Goal: Information Seeking & Learning: Learn about a topic

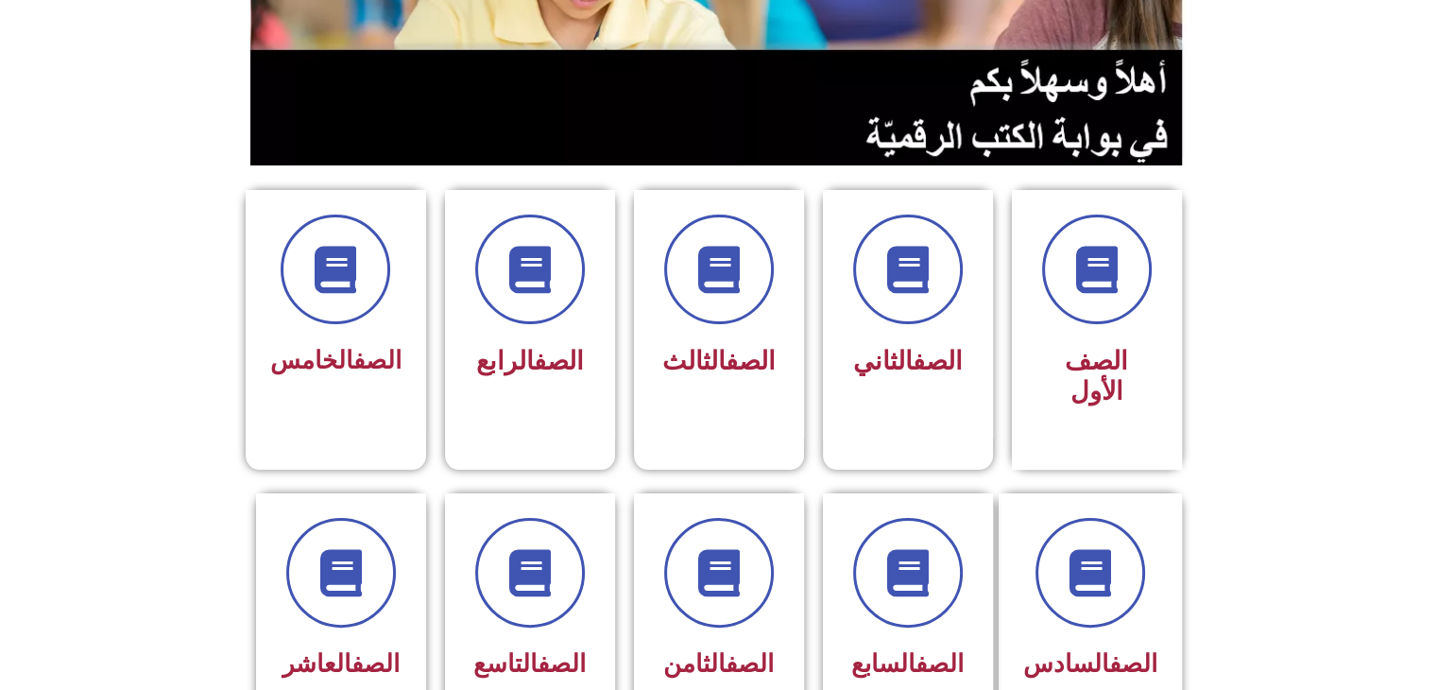
scroll to position [378, 0]
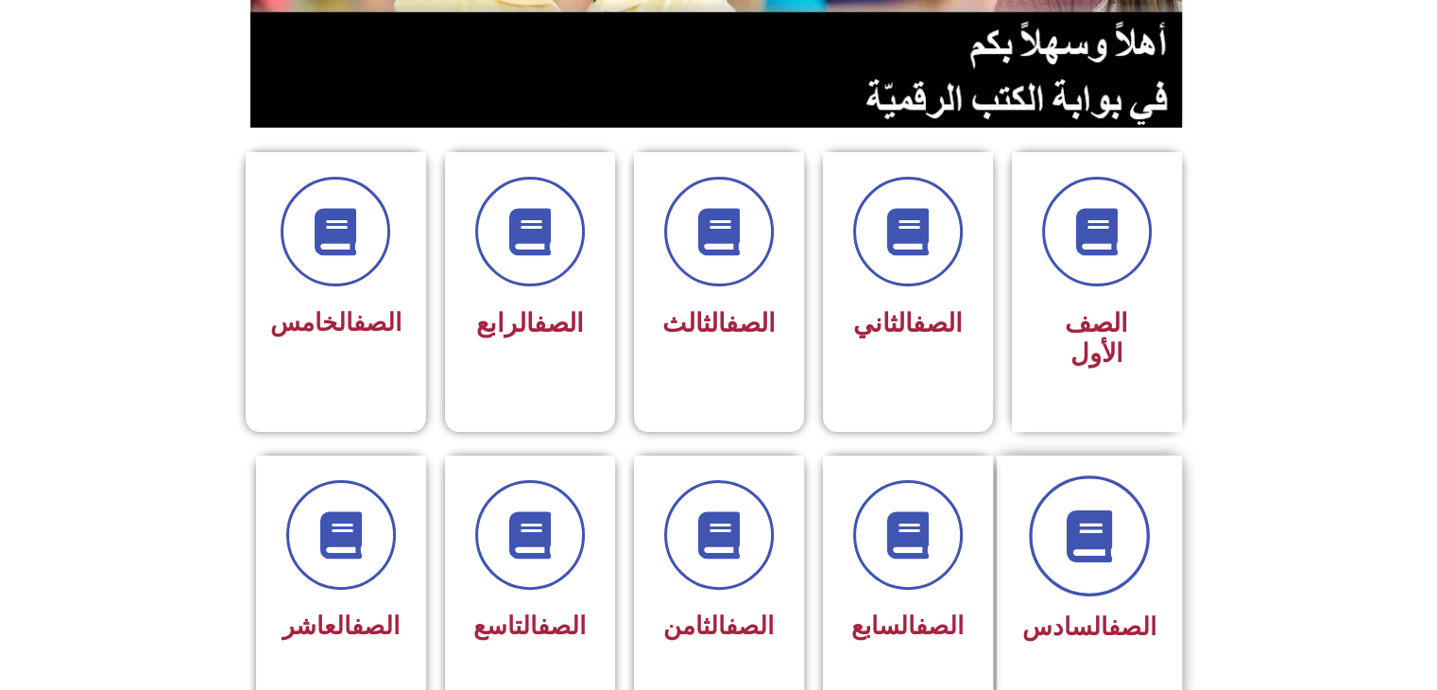
click at [1118, 543] on span at bounding box center [1089, 535] width 121 height 121
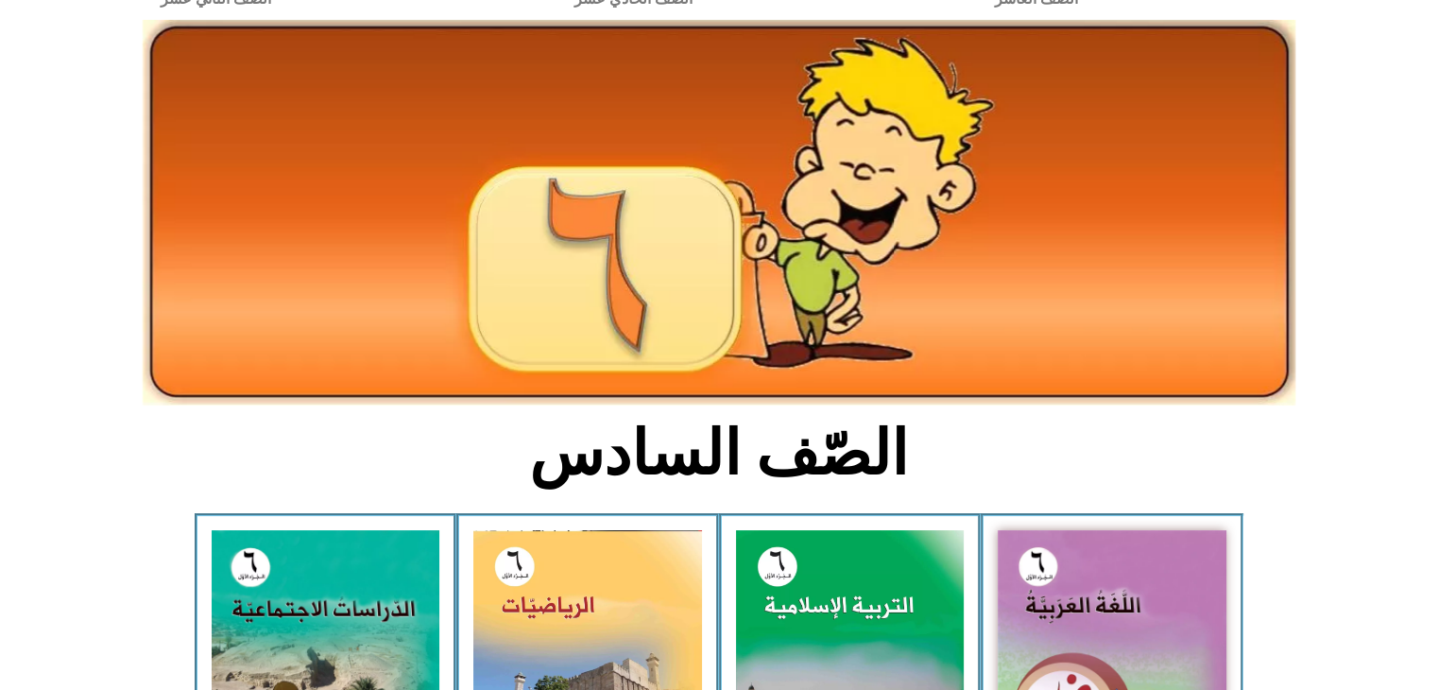
scroll to position [227, 0]
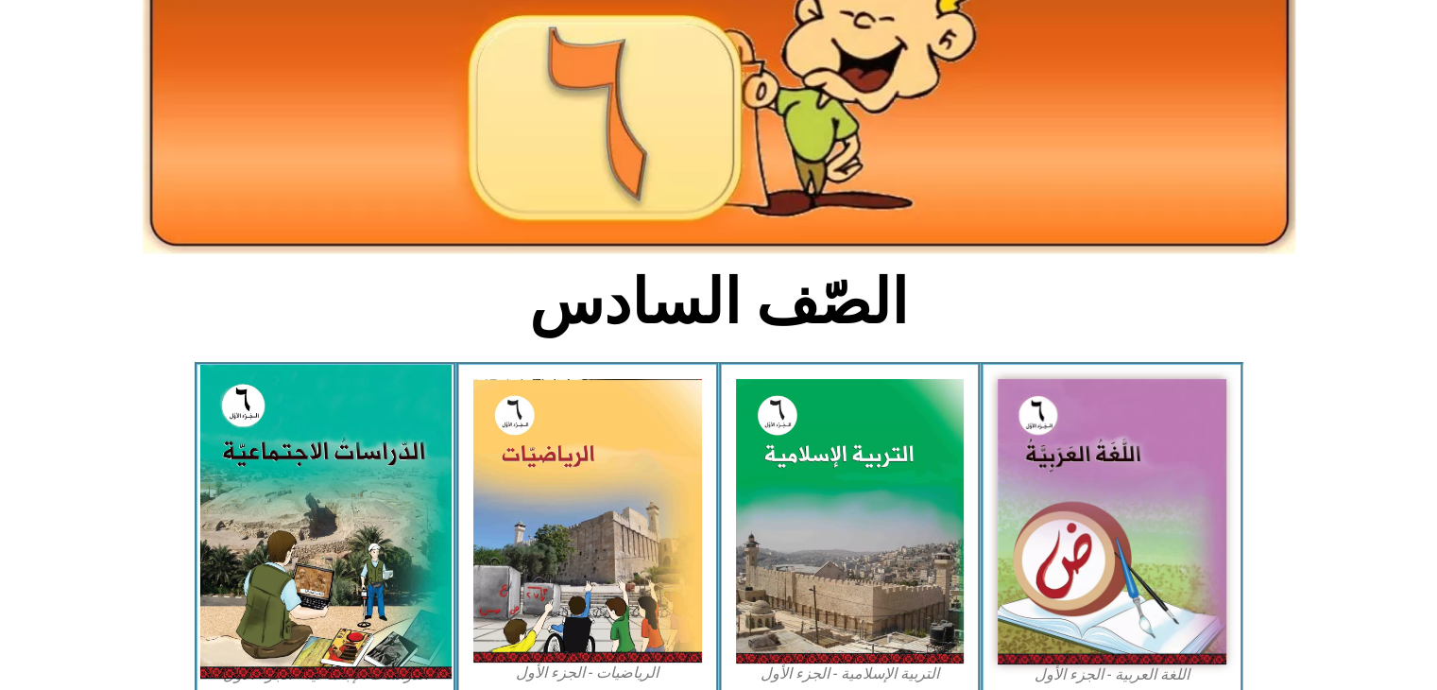
click at [228, 477] on img at bounding box center [324, 522] width 251 height 314
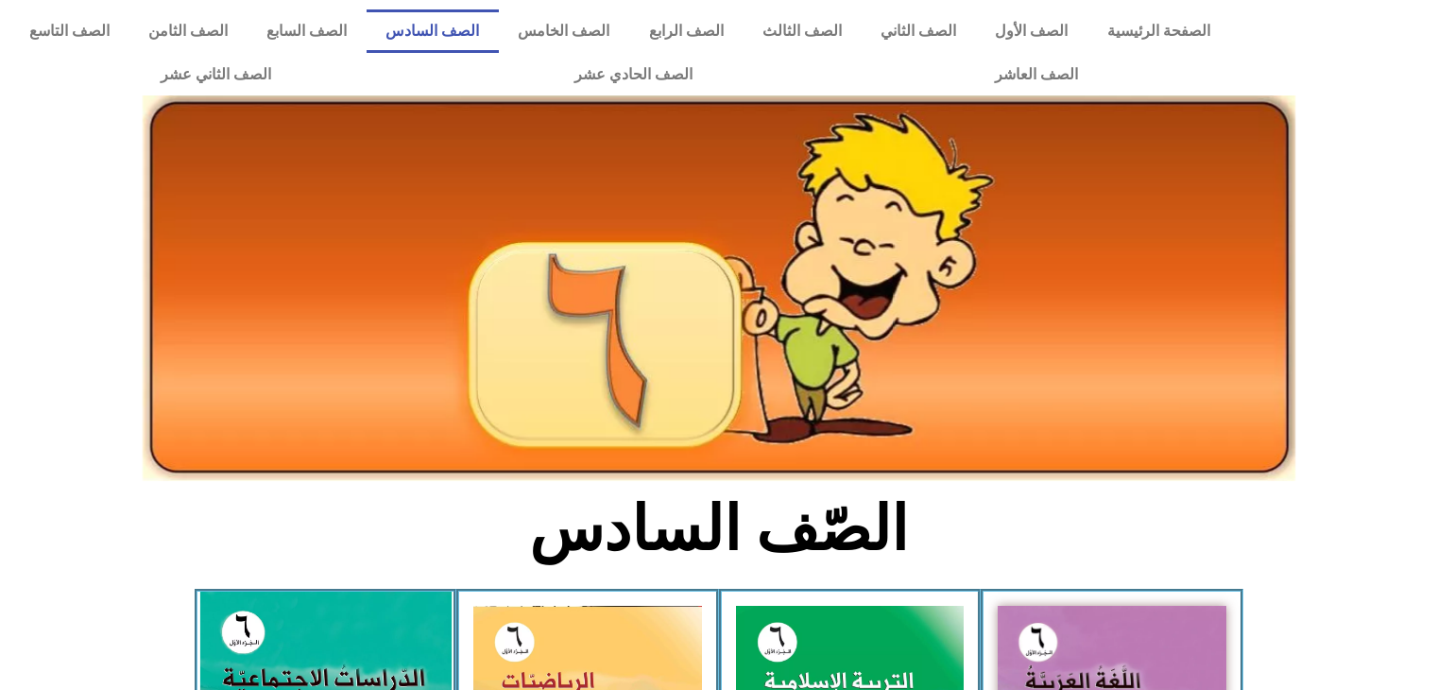
scroll to position [227, 0]
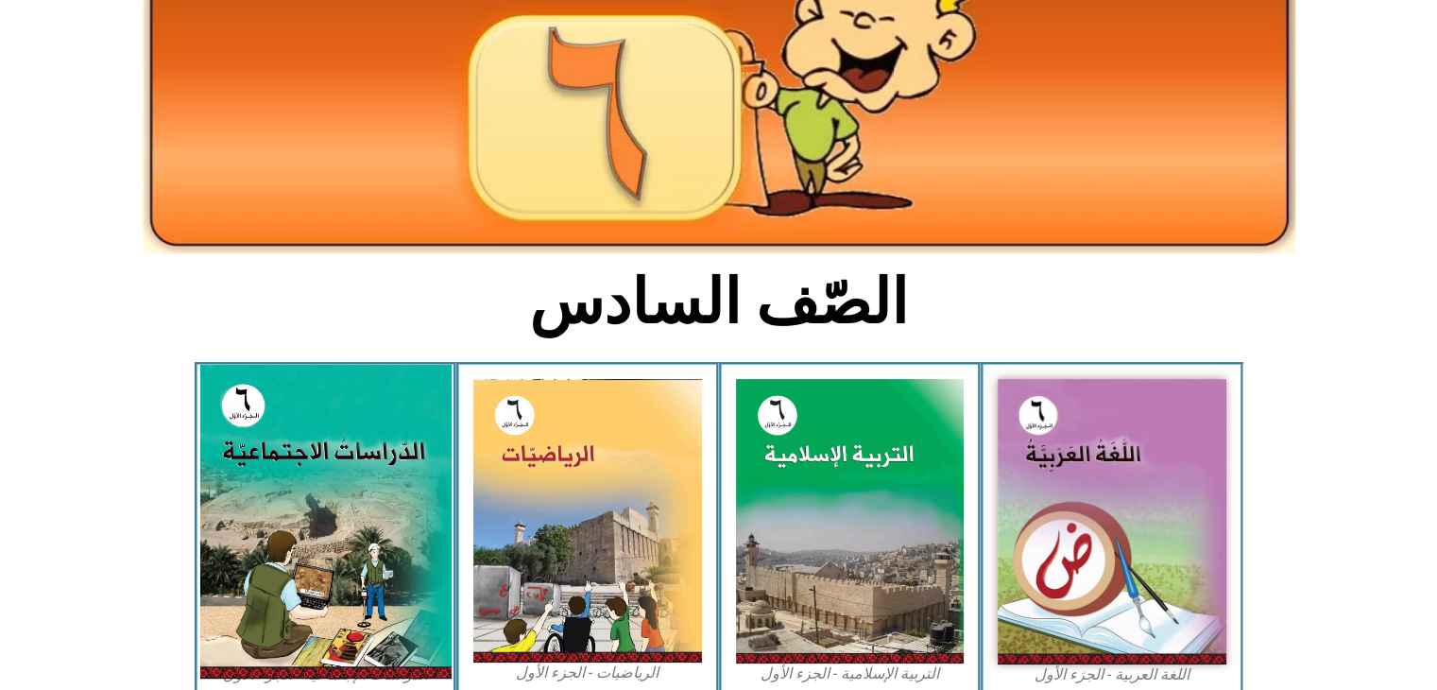
click at [398, 496] on img at bounding box center [324, 522] width 251 height 314
